Goal: Check status: Check status

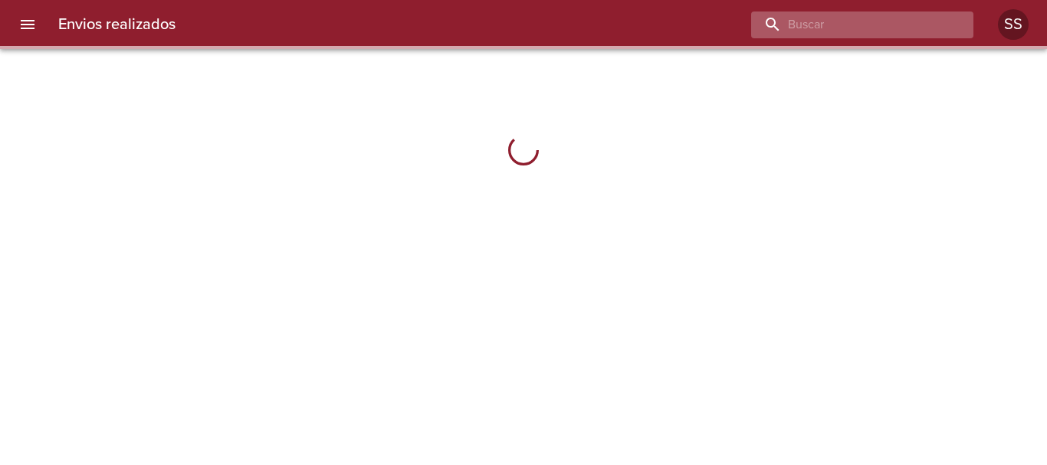
click at [873, 15] on input "buscar" at bounding box center [849, 24] width 196 height 27
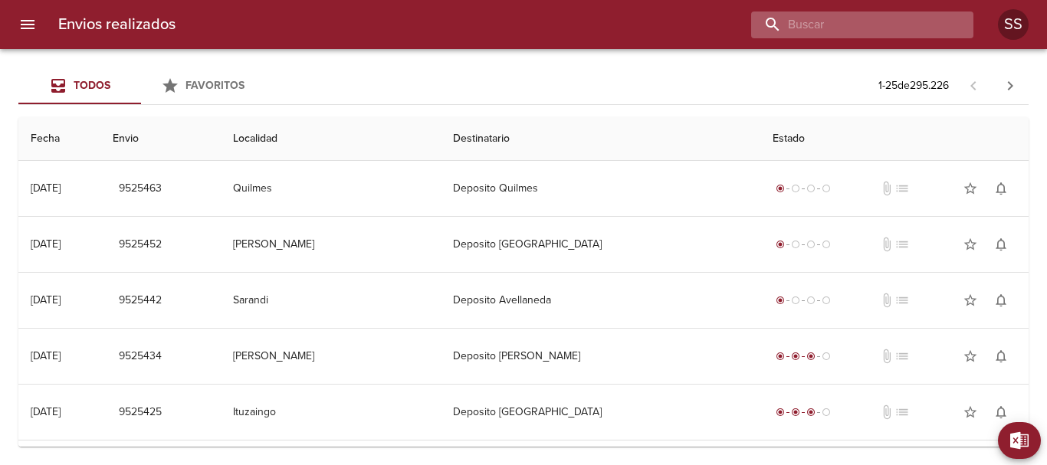
paste input "CENTURION [PERSON_NAME] DEL [PERSON_NAME]"
type input "CENTURION [PERSON_NAME] DEL [PERSON_NAME]"
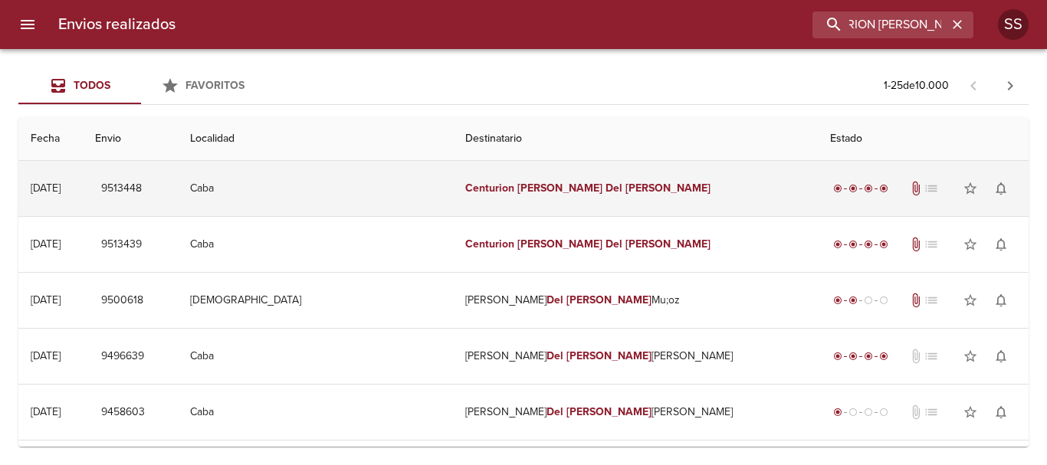
click at [536, 195] on td "Centurion Brenda Del Carmen" at bounding box center [635, 188] width 365 height 55
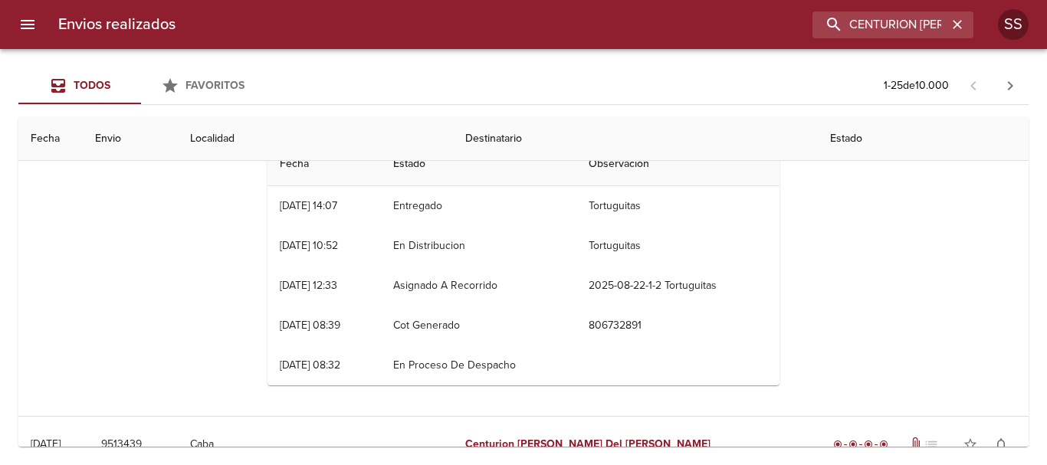
scroll to position [77, 0]
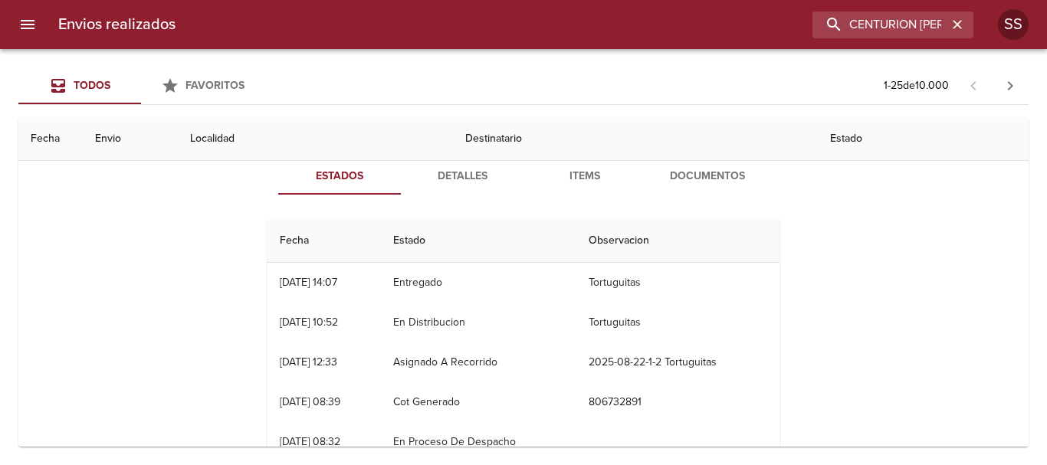
click at [589, 174] on span "Items" at bounding box center [585, 176] width 104 height 19
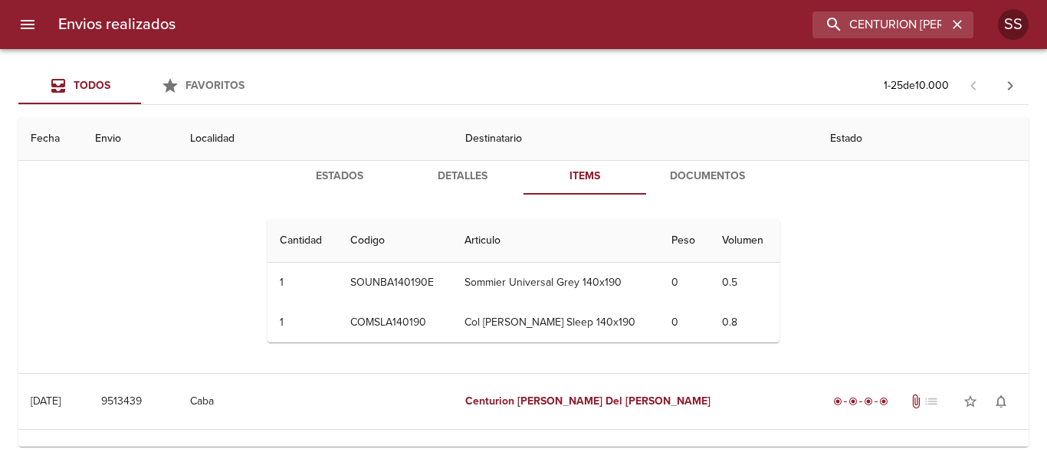
click at [355, 139] on th "Localidad" at bounding box center [315, 139] width 275 height 44
click at [83, 141] on th "Fecha" at bounding box center [50, 139] width 64 height 44
click at [818, 136] on th "Estado" at bounding box center [923, 139] width 211 height 44
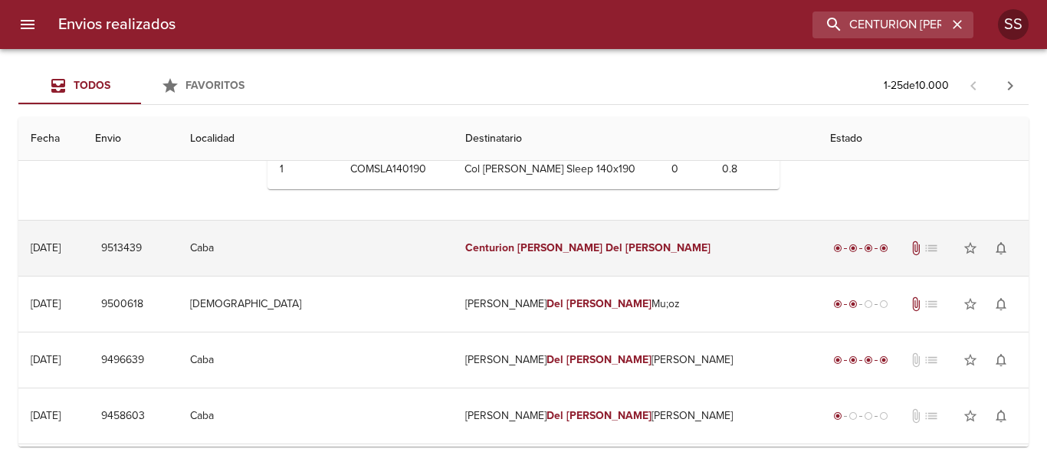
click at [564, 252] on td "Centurion Brenda Del Carmen" at bounding box center [635, 248] width 365 height 55
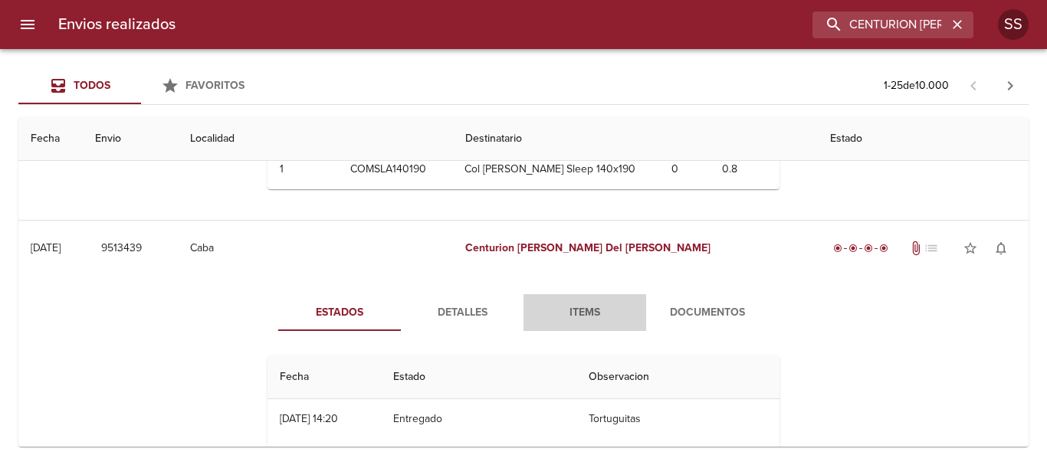
click at [582, 310] on span "Items" at bounding box center [585, 312] width 104 height 19
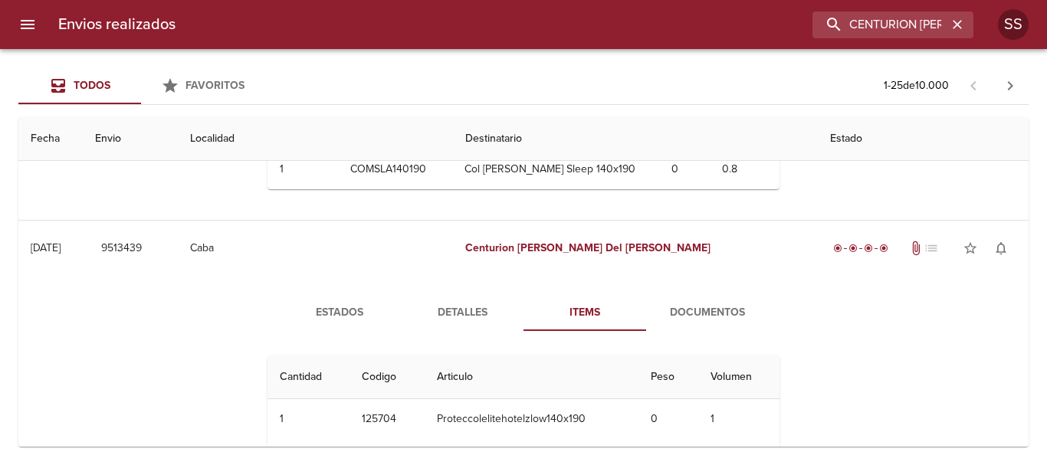
scroll to position [307, 0]
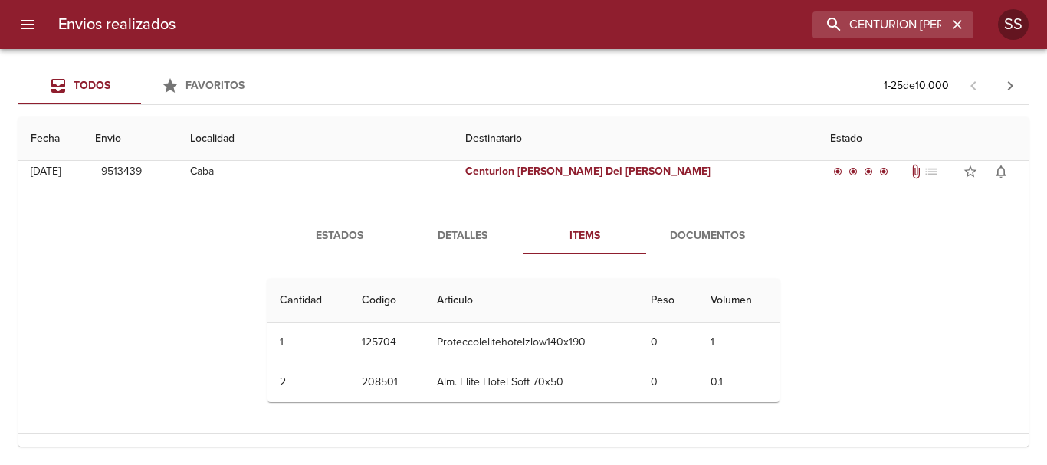
click at [707, 230] on span "Documentos" at bounding box center [707, 236] width 104 height 19
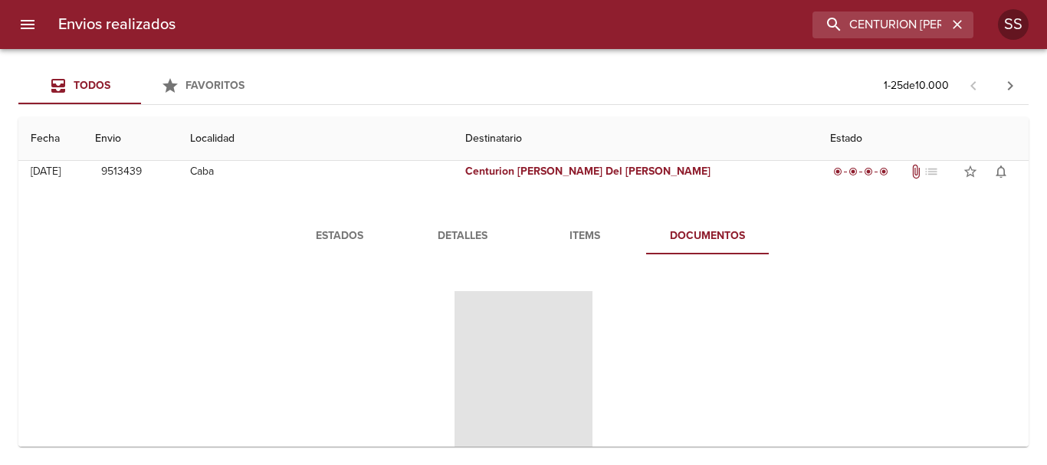
click at [578, 244] on span "Items" at bounding box center [585, 236] width 104 height 19
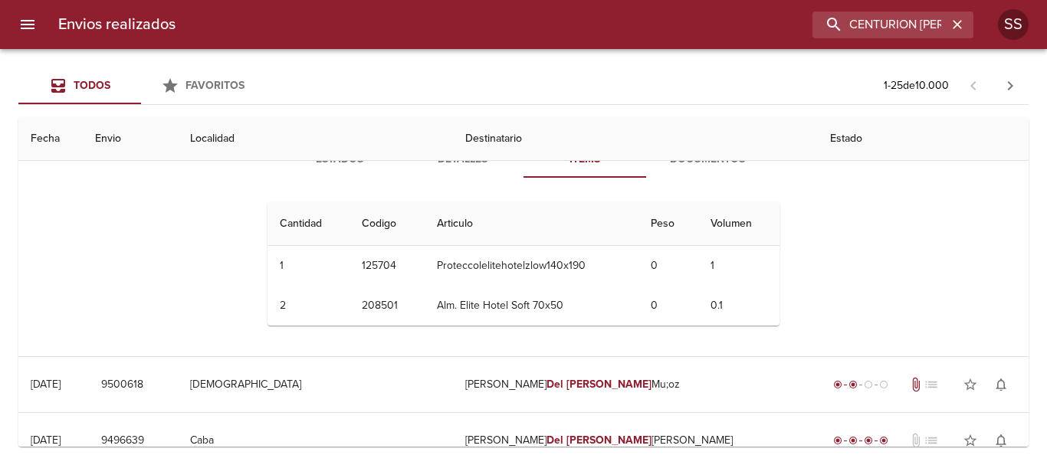
scroll to position [230, 0]
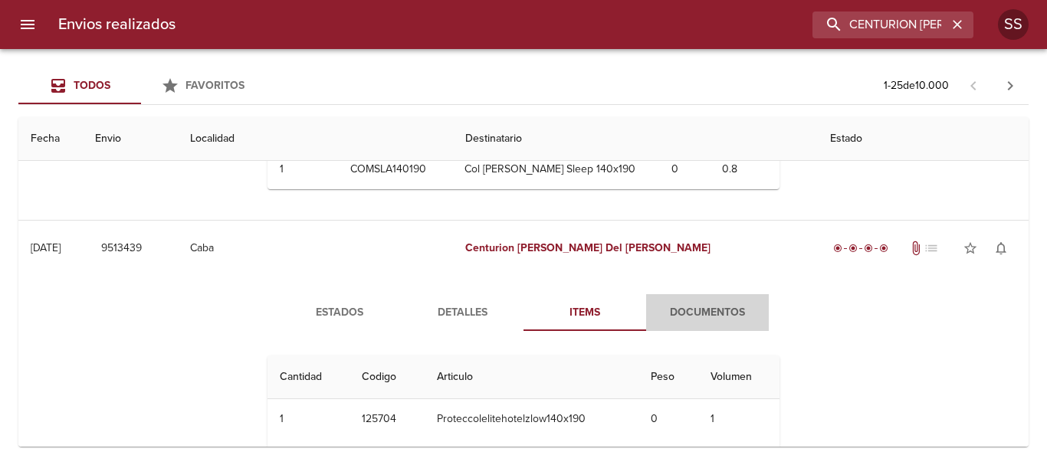
click at [697, 310] on span "Documentos" at bounding box center [707, 312] width 104 height 19
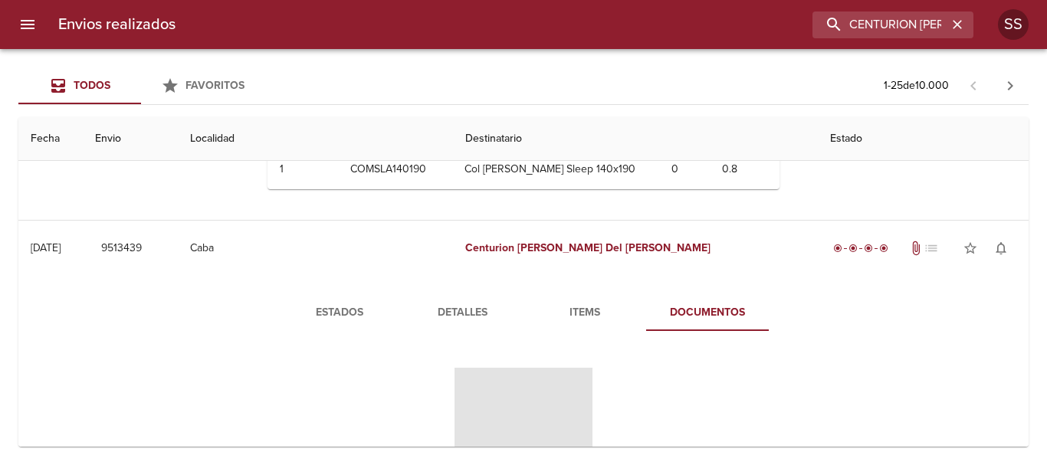
scroll to position [383, 0]
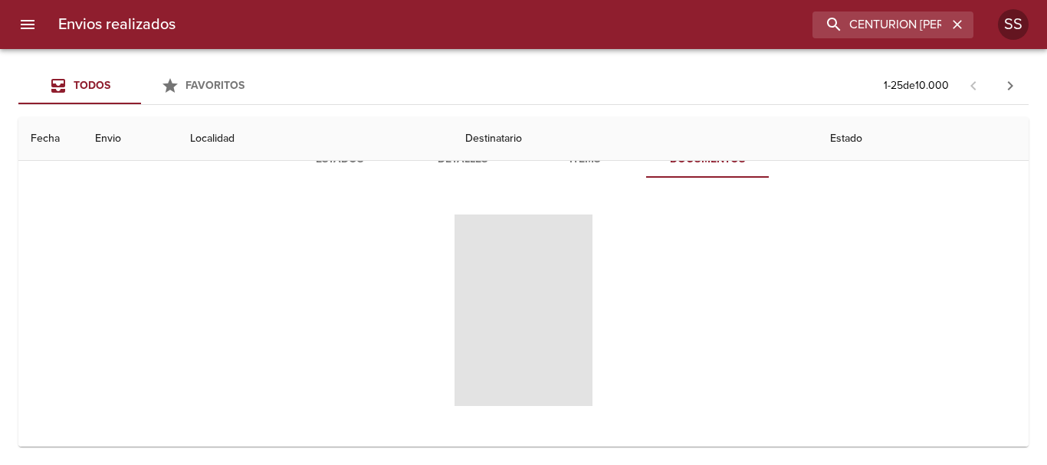
click at [549, 306] on span "Tabla de envíos del cliente" at bounding box center [523, 311] width 138 height 192
click at [523, 287] on span "Tabla de envíos del cliente" at bounding box center [523, 311] width 138 height 192
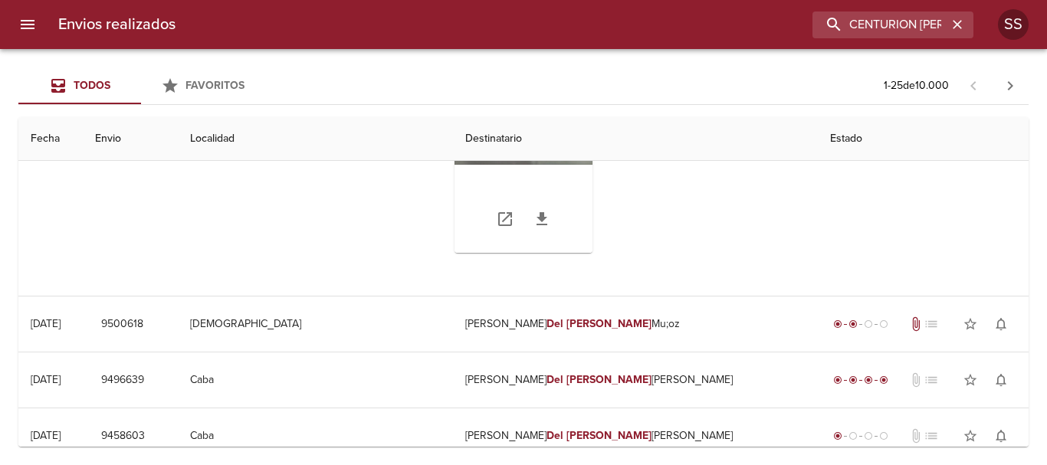
scroll to position [460, 0]
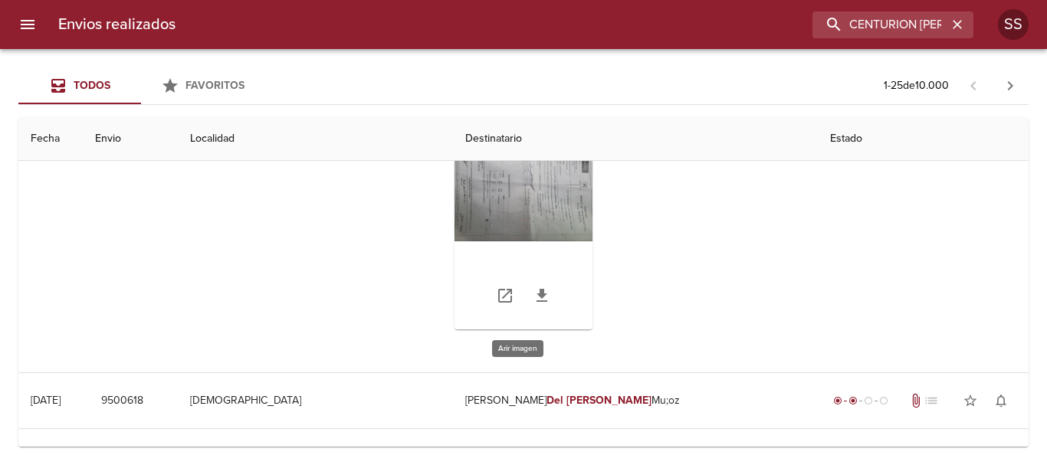
click at [551, 209] on div "Tabla de envíos del cliente" at bounding box center [523, 234] width 138 height 192
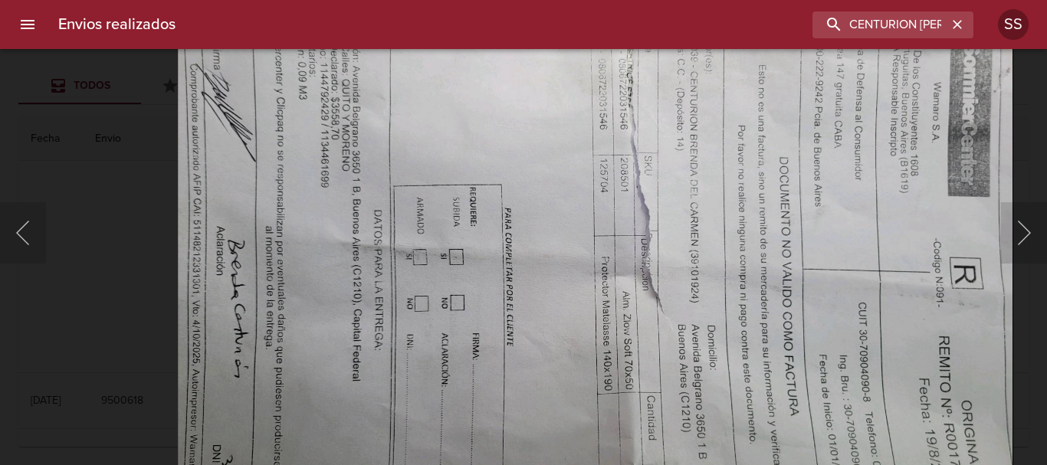
click at [552, 316] on img "Lightbox" at bounding box center [595, 298] width 835 height 627
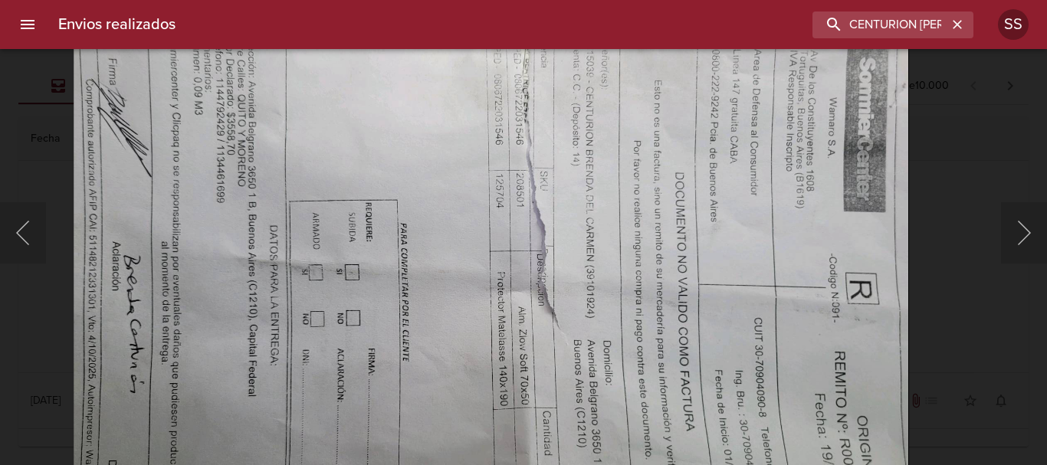
click at [444, 327] on img "Lightbox" at bounding box center [491, 314] width 835 height 627
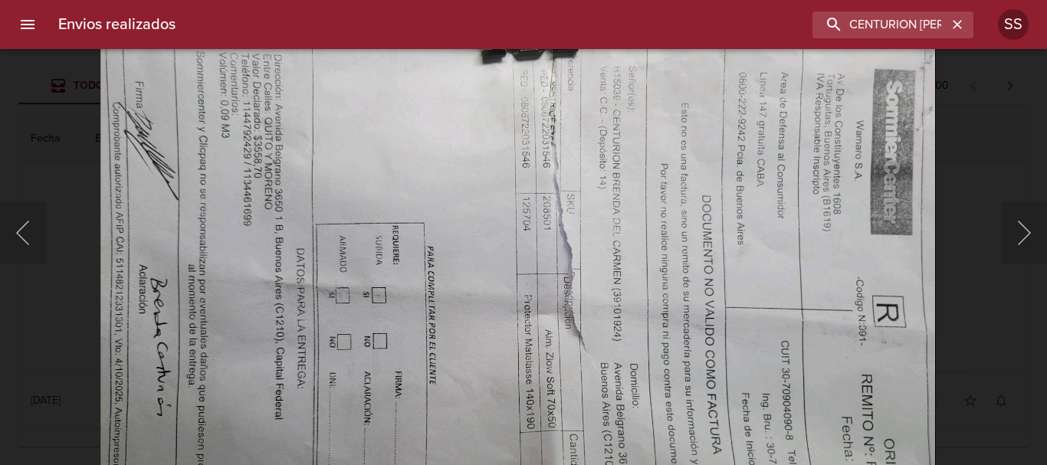
click at [474, 355] on img "Lightbox" at bounding box center [517, 337] width 835 height 627
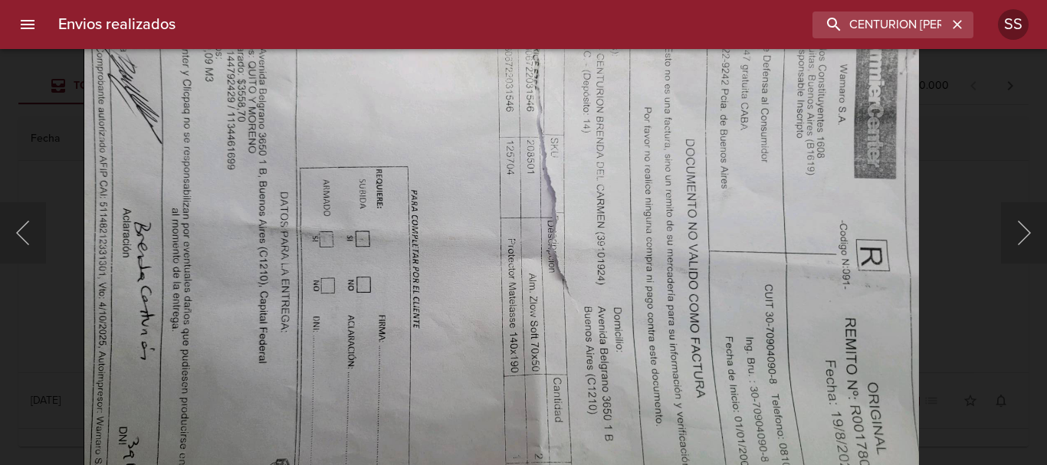
click at [602, 330] on img "Lightbox" at bounding box center [501, 281] width 835 height 627
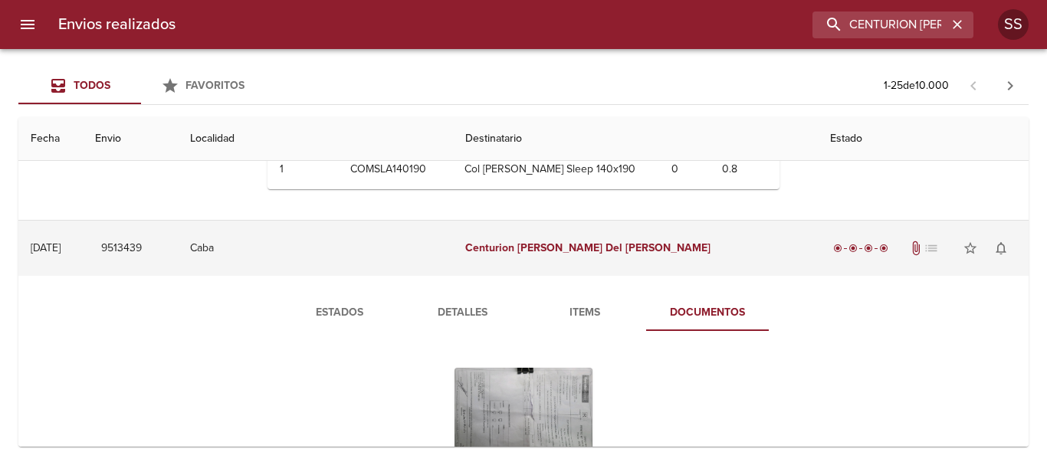
scroll to position [77, 0]
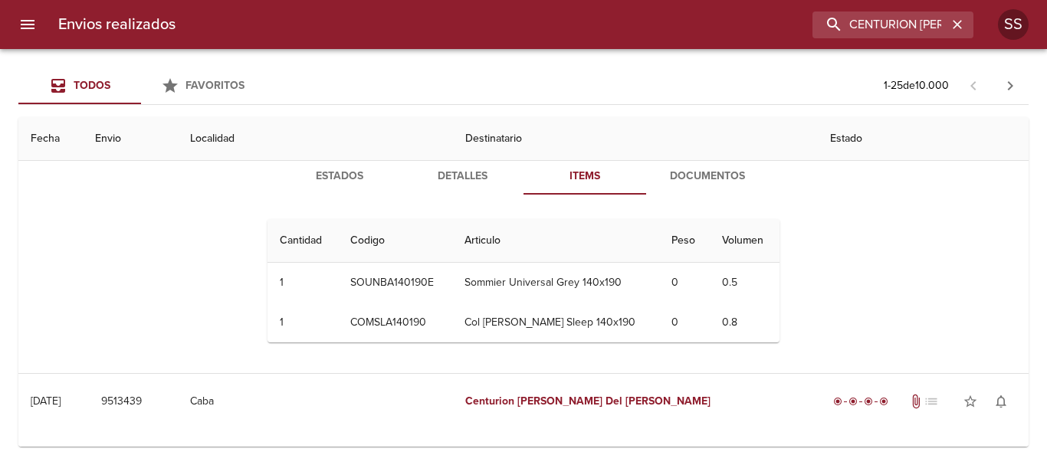
click at [675, 178] on span "Documentos" at bounding box center [707, 176] width 104 height 19
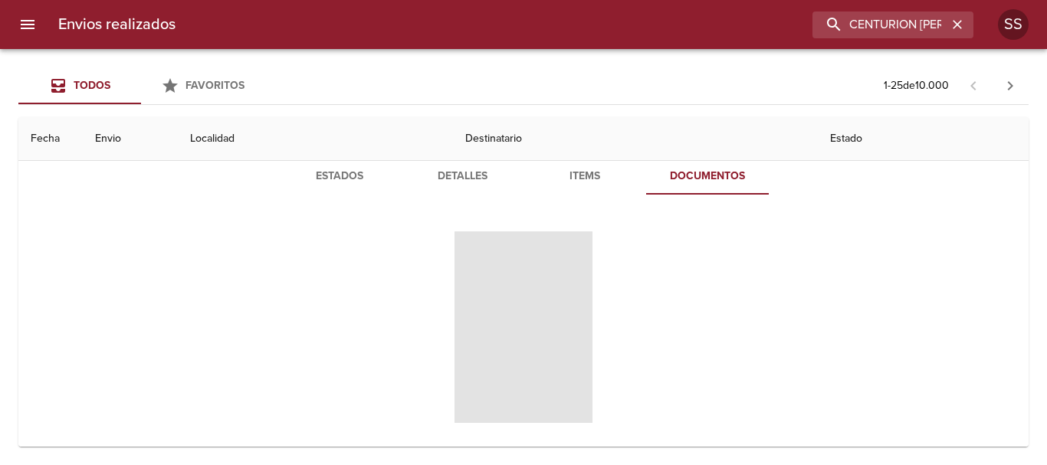
scroll to position [230, 0]
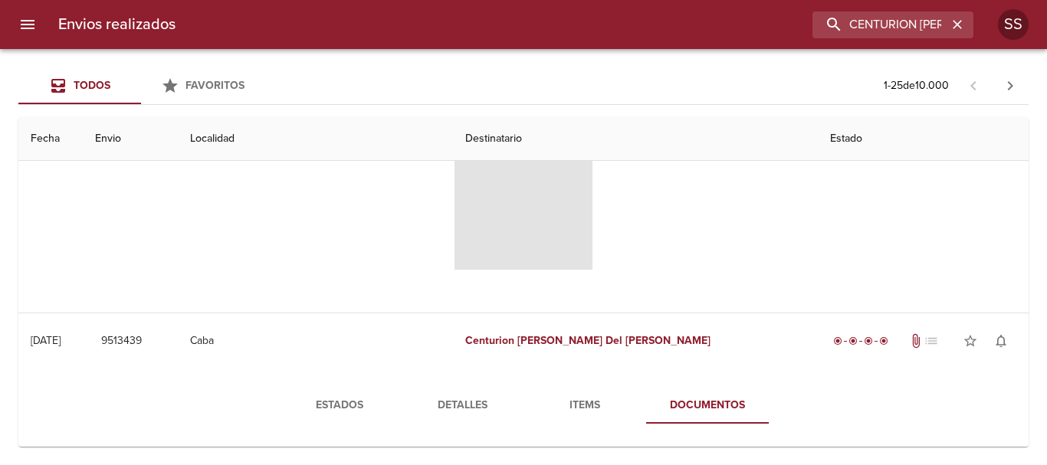
click at [524, 217] on span "Tabla de envíos del cliente" at bounding box center [523, 174] width 138 height 192
click at [543, 234] on span "Tabla de envíos del cliente" at bounding box center [523, 174] width 138 height 192
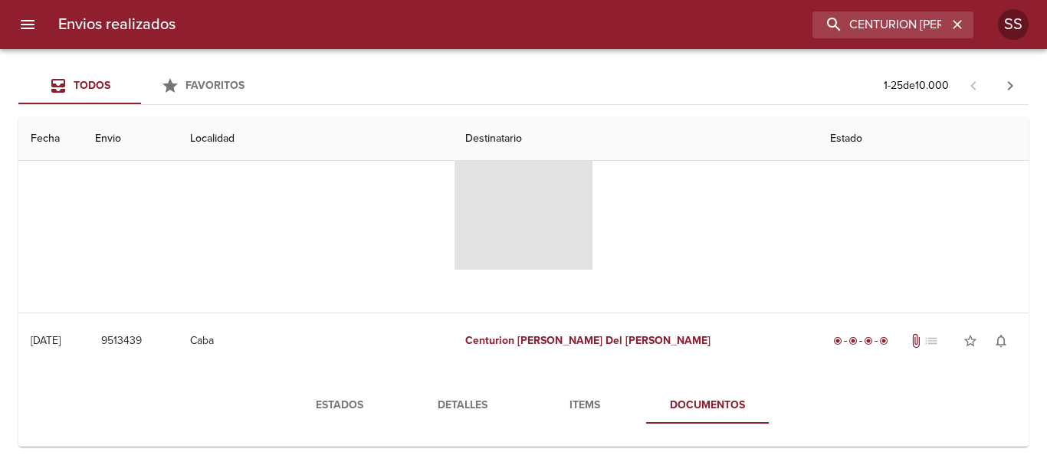
click at [543, 234] on span "Tabla de envíos del cliente" at bounding box center [523, 174] width 138 height 192
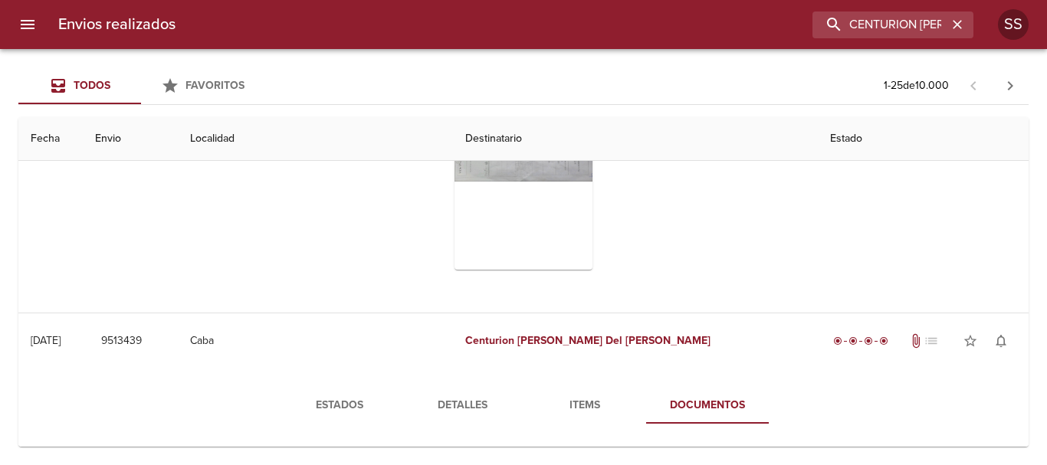
click at [542, 294] on icon "Tabla de envíos del cliente" at bounding box center [542, 303] width 18 height 18
click at [557, 173] on div "Tabla de envíos del cliente" at bounding box center [523, 174] width 138 height 192
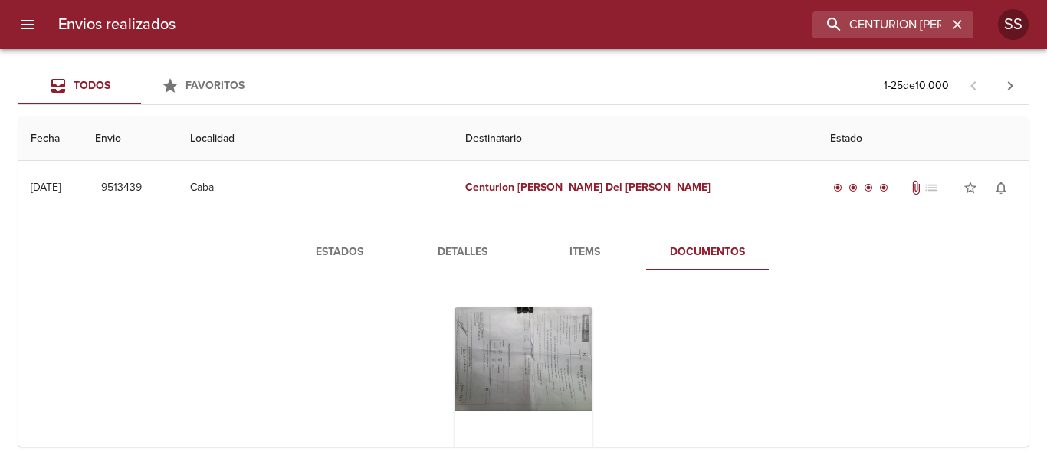
scroll to position [460, 0]
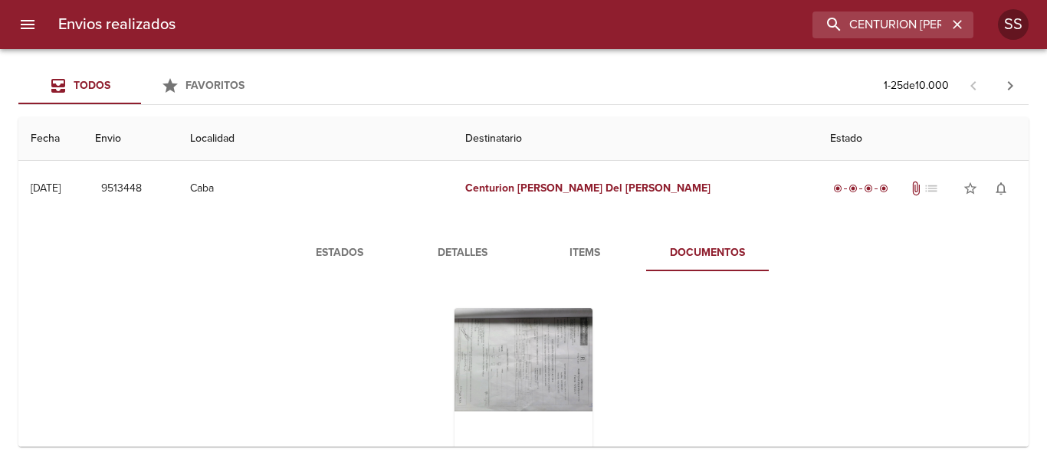
scroll to position [460, 0]
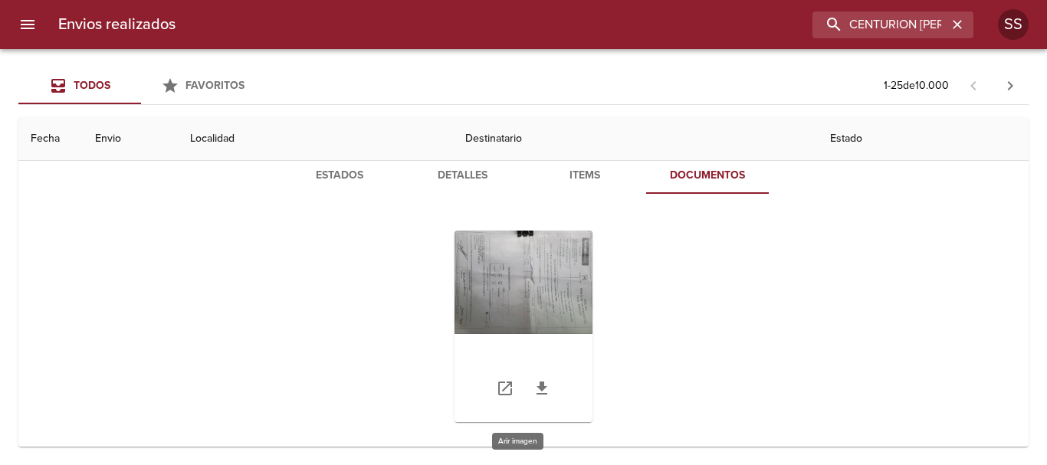
click at [526, 289] on div "Tabla de envíos del cliente" at bounding box center [523, 327] width 138 height 192
